Goal: Navigation & Orientation: Find specific page/section

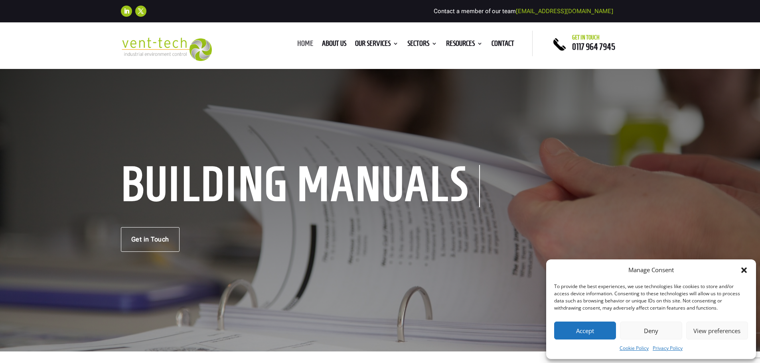
click at [305, 43] on link "Home" at bounding box center [305, 45] width 16 height 9
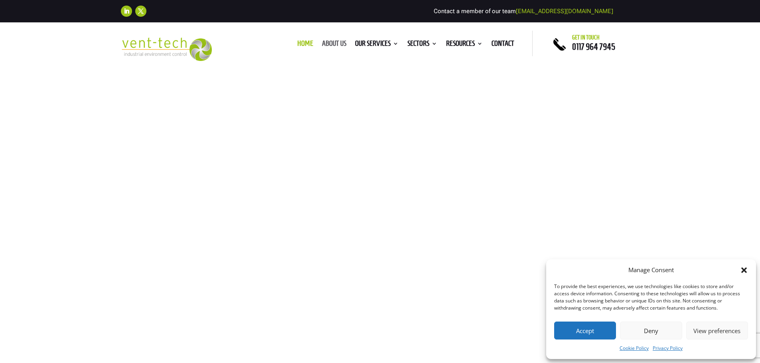
click at [333, 43] on link "About us" at bounding box center [334, 45] width 24 height 9
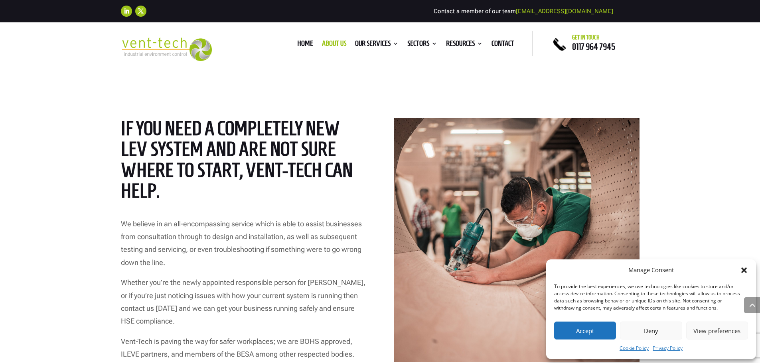
scroll to position [1157, 0]
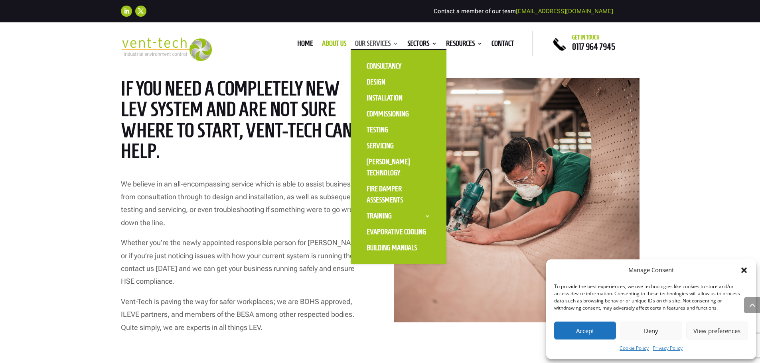
click at [377, 41] on link "Our Services" at bounding box center [376, 45] width 43 height 9
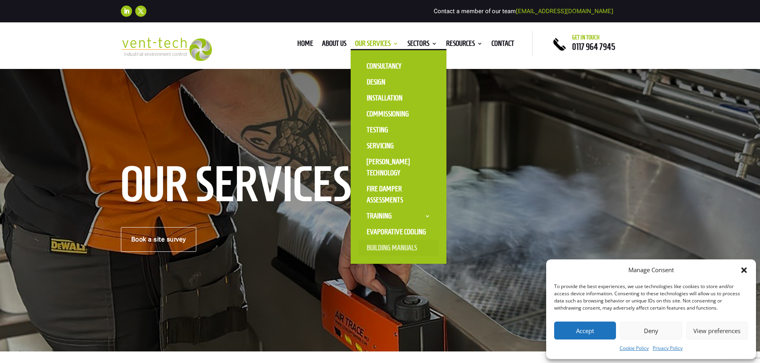
click at [384, 247] on link "Building Manuals" at bounding box center [399, 248] width 80 height 16
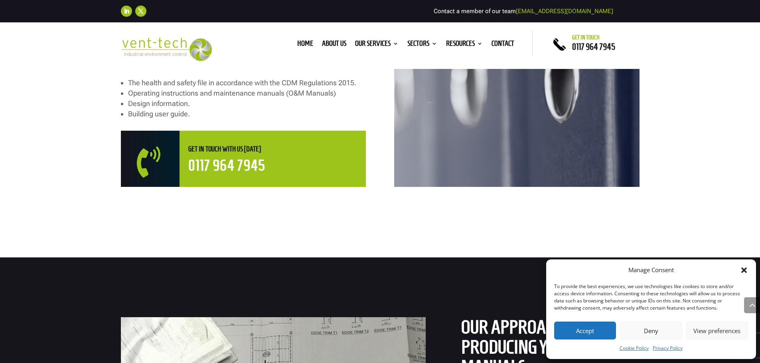
scroll to position [519, 0]
